Goal: Task Accomplishment & Management: Use online tool/utility

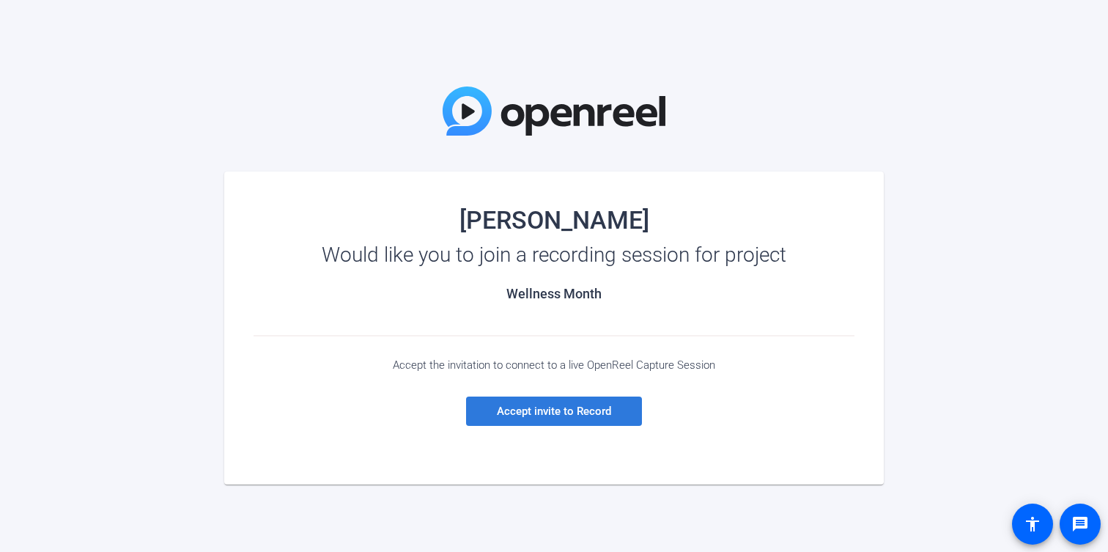
click at [567, 414] on span "Accept invite to Record" at bounding box center [554, 410] width 114 height 13
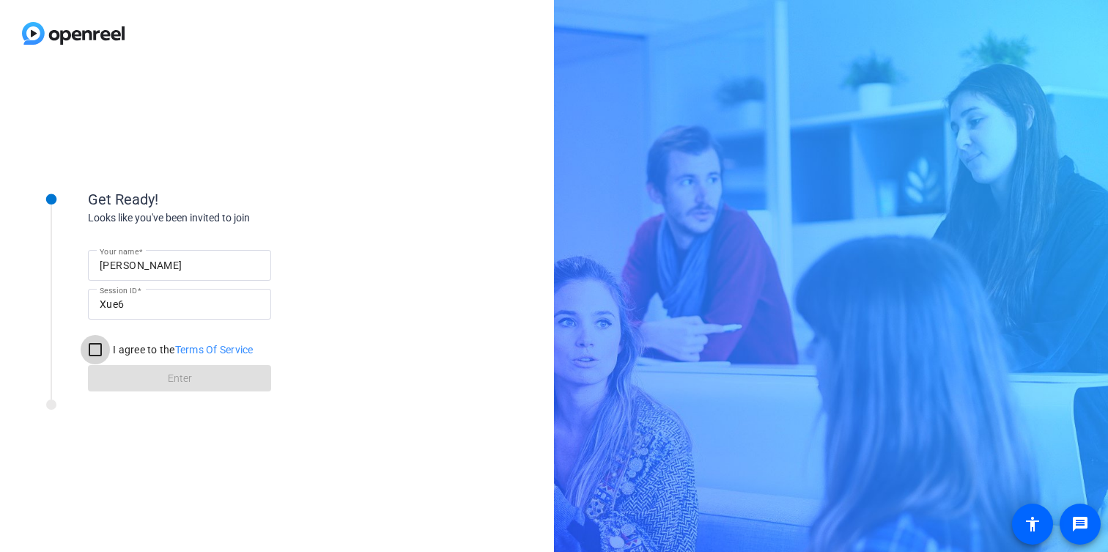
click at [94, 350] on input "I agree to the Terms Of Service" at bounding box center [95, 349] width 29 height 29
checkbox input "true"
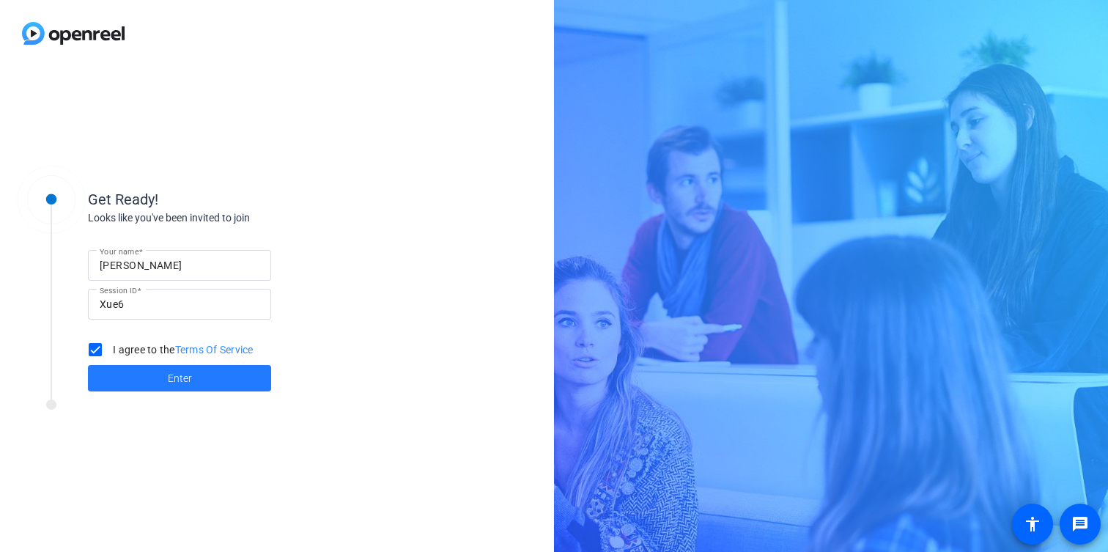
click at [163, 379] on span at bounding box center [179, 377] width 183 height 35
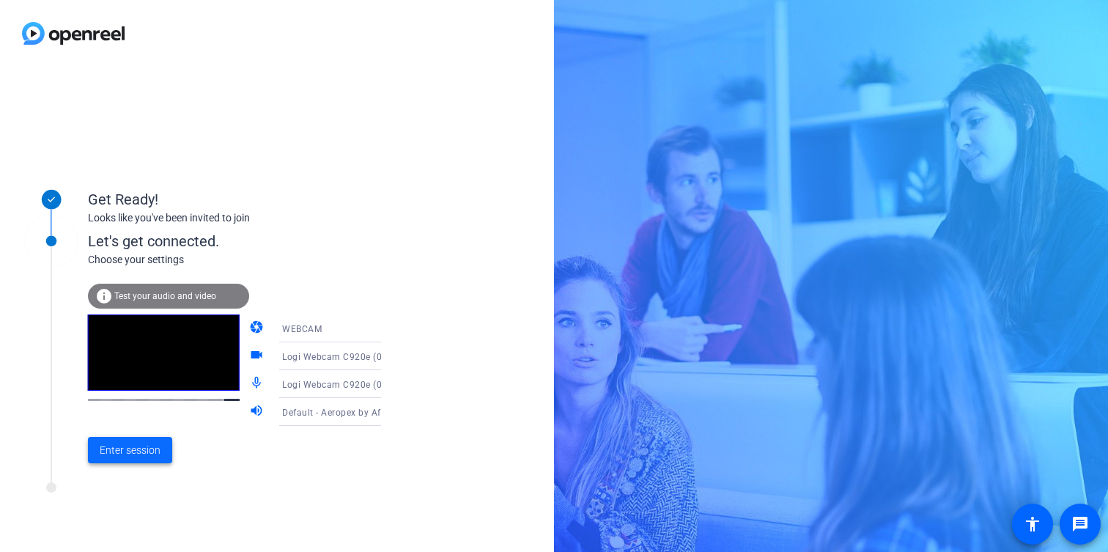
click at [122, 451] on span "Enter session" at bounding box center [130, 450] width 61 height 15
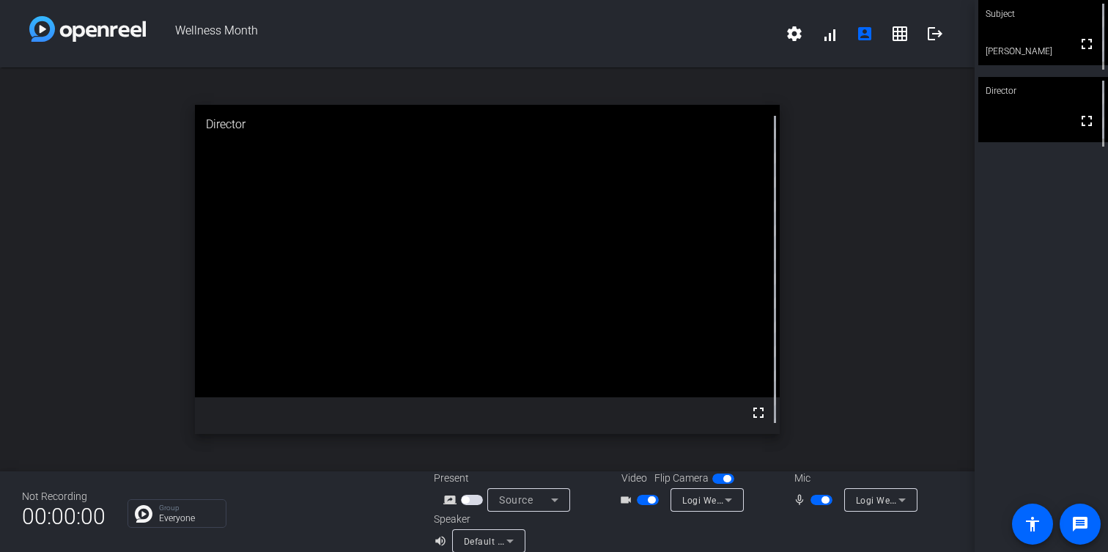
scroll to position [17, 0]
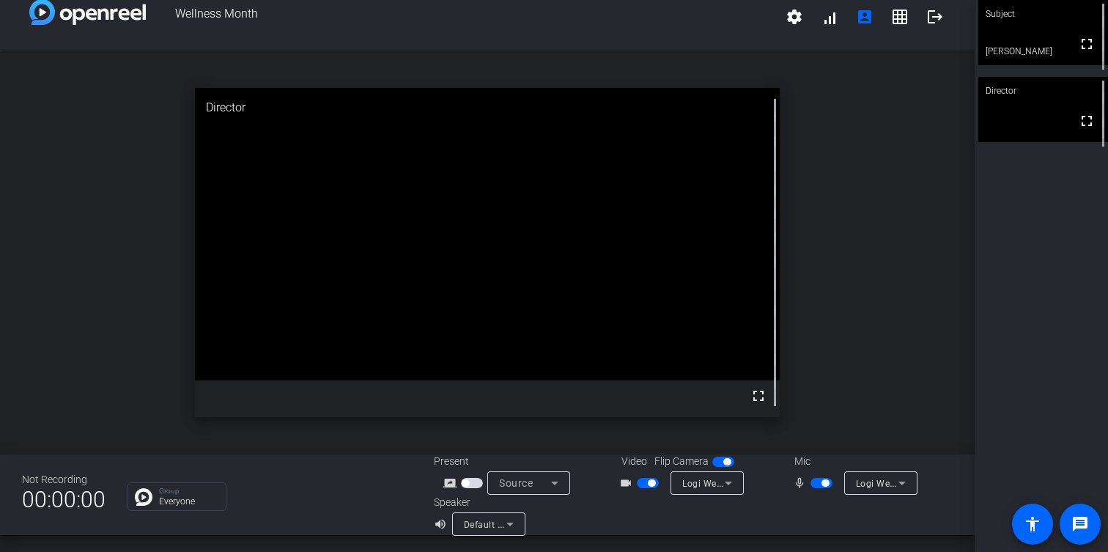
click at [509, 522] on icon at bounding box center [509, 524] width 7 height 4
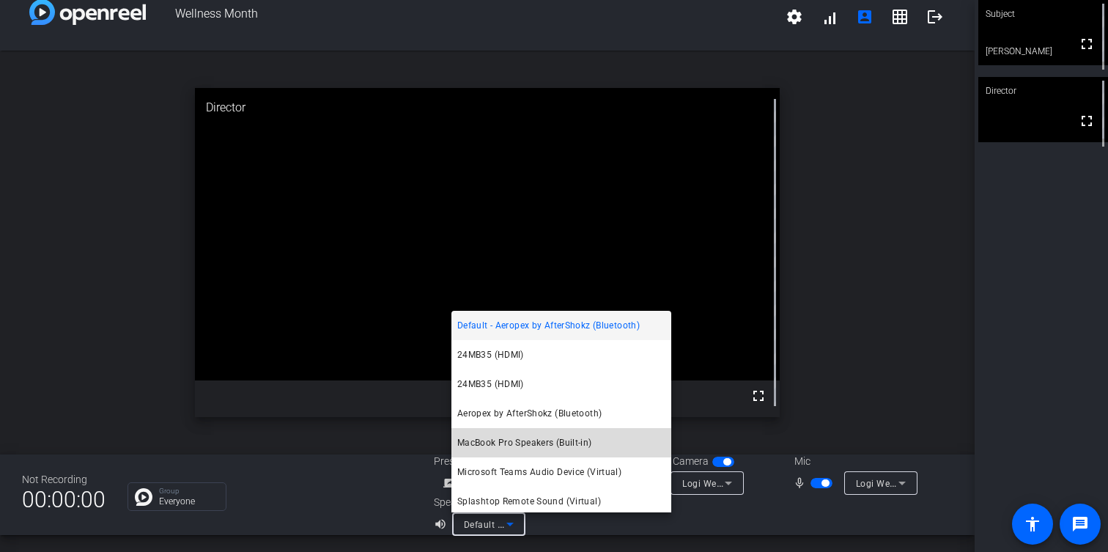
click at [512, 443] on span "MacBook Pro Speakers (Built-in)" at bounding box center [524, 443] width 135 height 18
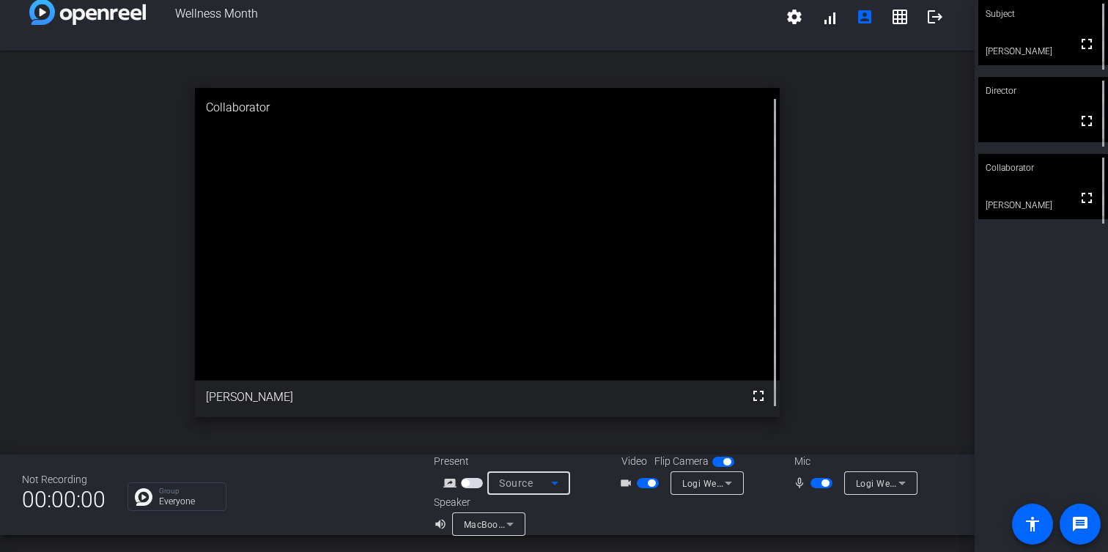
click at [559, 483] on icon at bounding box center [555, 483] width 18 height 18
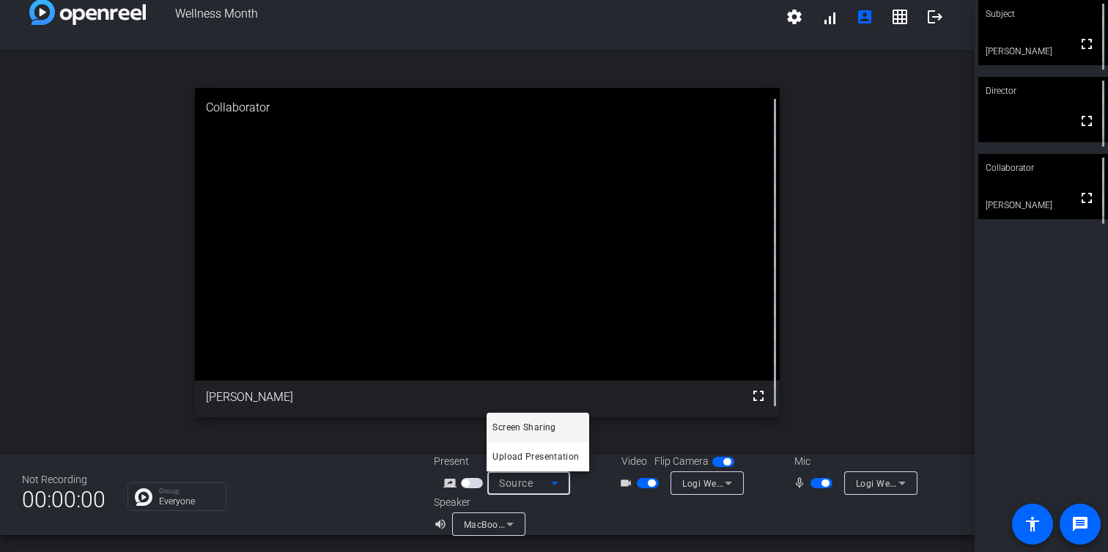
click at [556, 483] on div at bounding box center [554, 276] width 1108 height 552
